Goal: Information Seeking & Learning: Learn about a topic

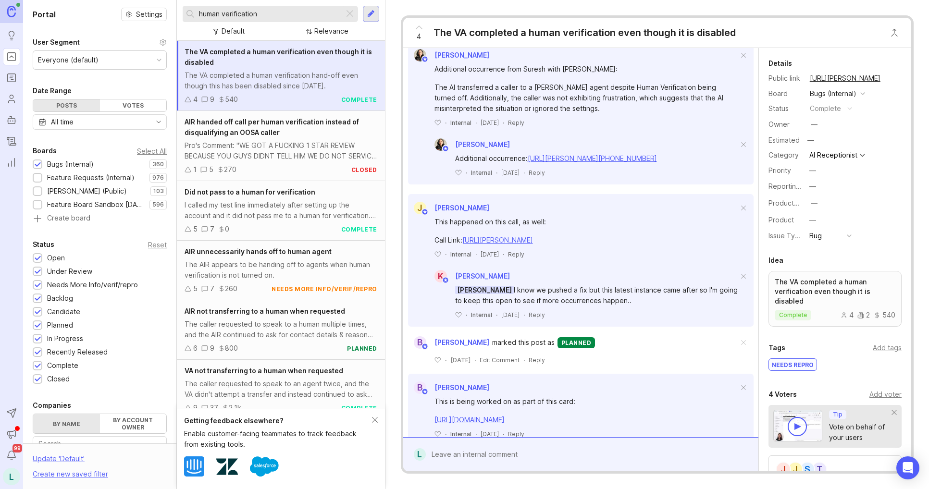
scroll to position [447, 0]
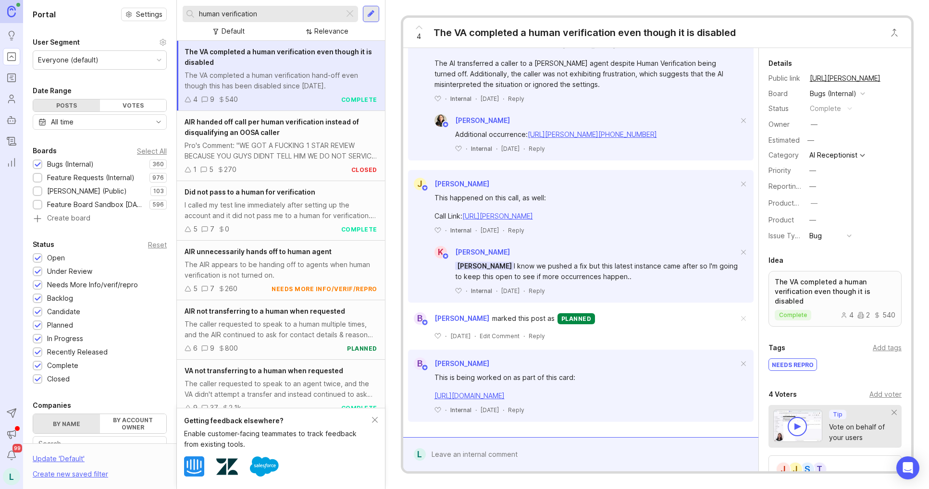
click at [504, 395] on link "[URL][DOMAIN_NAME]" at bounding box center [469, 395] width 70 height 8
click at [255, 254] on span "AIR unnecessarily hands off to human agent" at bounding box center [257, 251] width 147 height 8
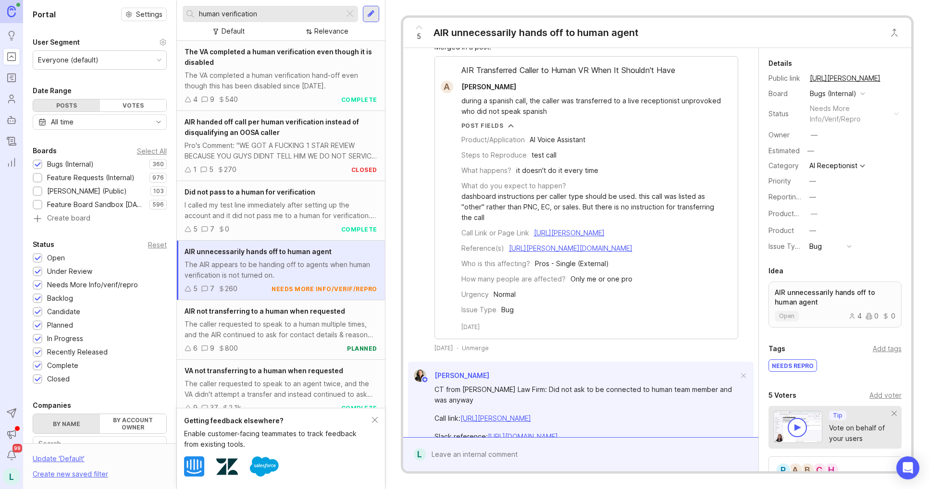
scroll to position [1156, 0]
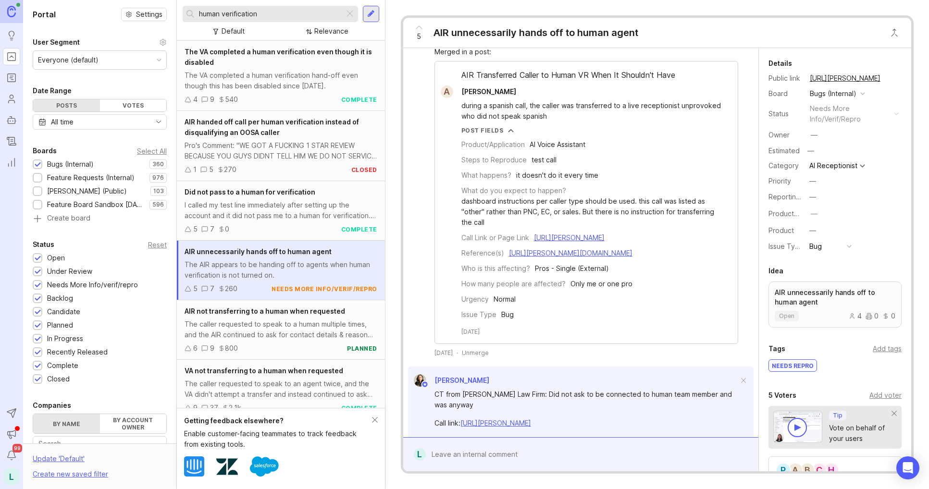
click at [333, 125] on span "AIR handed off call per human verification instead of disqualifying an OOSA cal…" at bounding box center [271, 127] width 174 height 19
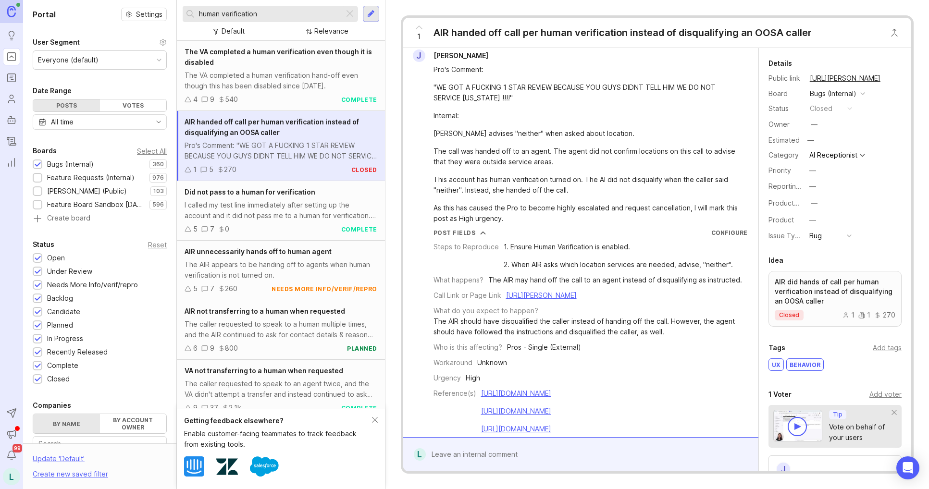
scroll to position [8, 0]
click at [290, 254] on span "AIR unnecessarily hands off to human agent" at bounding box center [257, 251] width 147 height 8
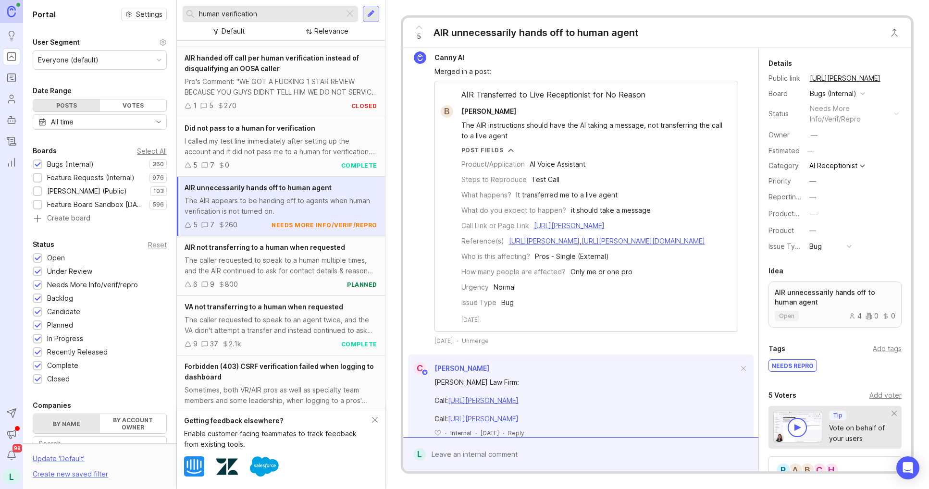
scroll to position [65, 0]
click at [279, 263] on div "The caller requested to speak to a human multiple times, and the AIR continued …" at bounding box center [280, 264] width 193 height 21
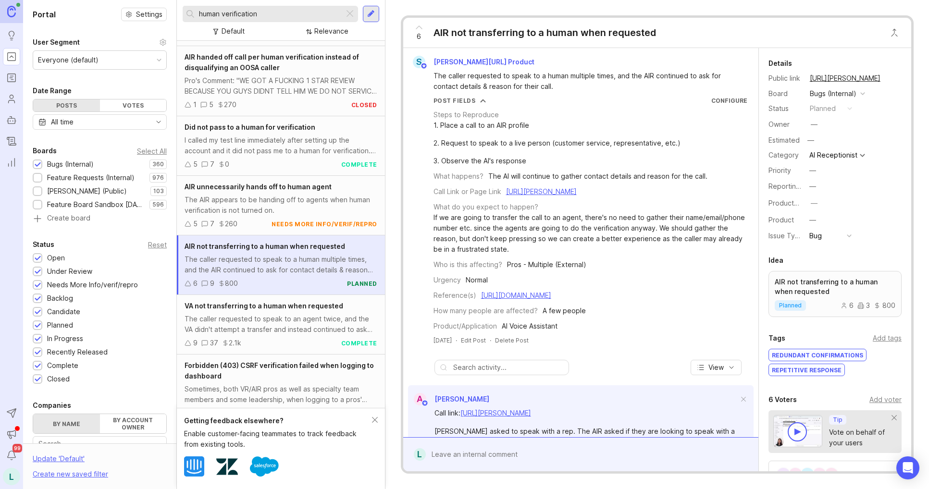
click at [306, 247] on span "AIR not transferring to a human when requested" at bounding box center [264, 246] width 160 height 8
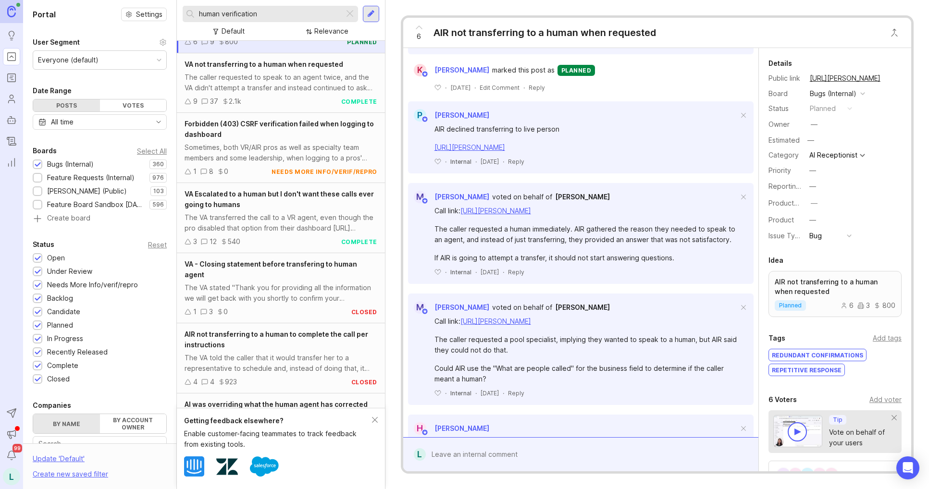
scroll to position [332, 0]
